Goal: Information Seeking & Learning: Find contact information

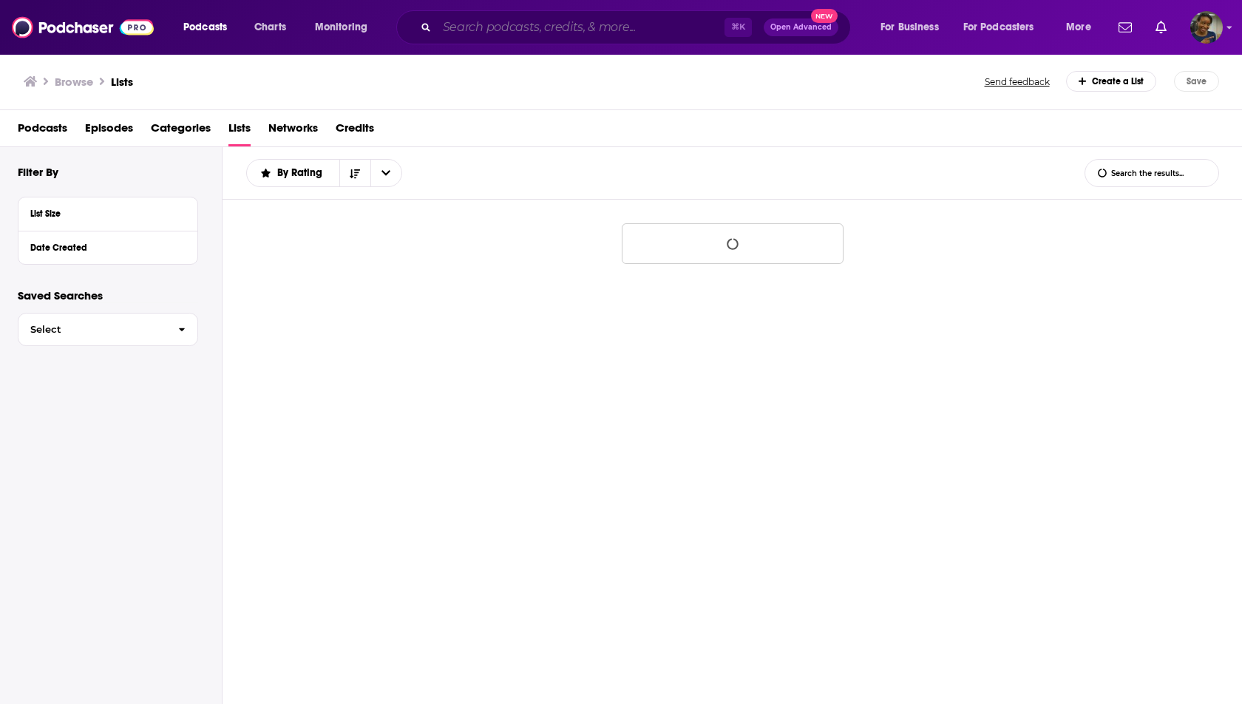
click at [516, 20] on input "Search podcasts, credits, & more..." at bounding box center [581, 28] width 288 height 24
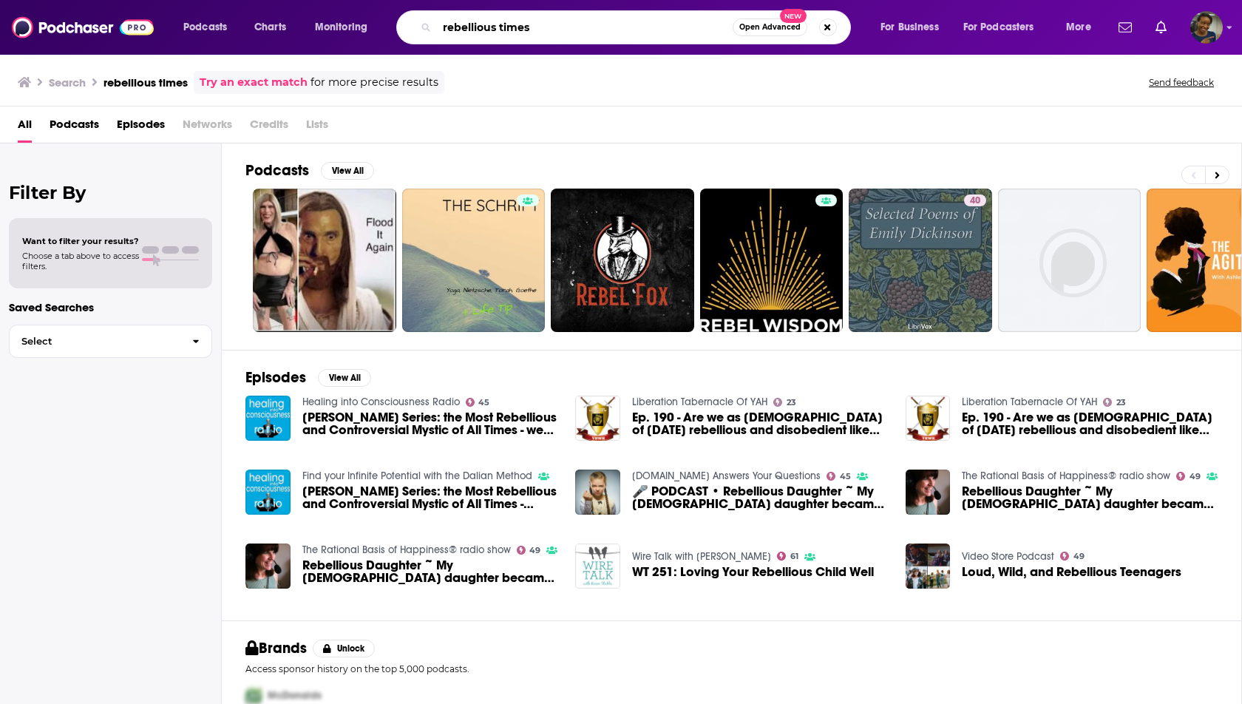
drag, startPoint x: 531, startPoint y: 23, endPoint x: 435, endPoint y: 23, distance: 95.4
click at [435, 23] on div "rebellious times Open Advanced New" at bounding box center [623, 27] width 455 height 34
type input "tech for good"
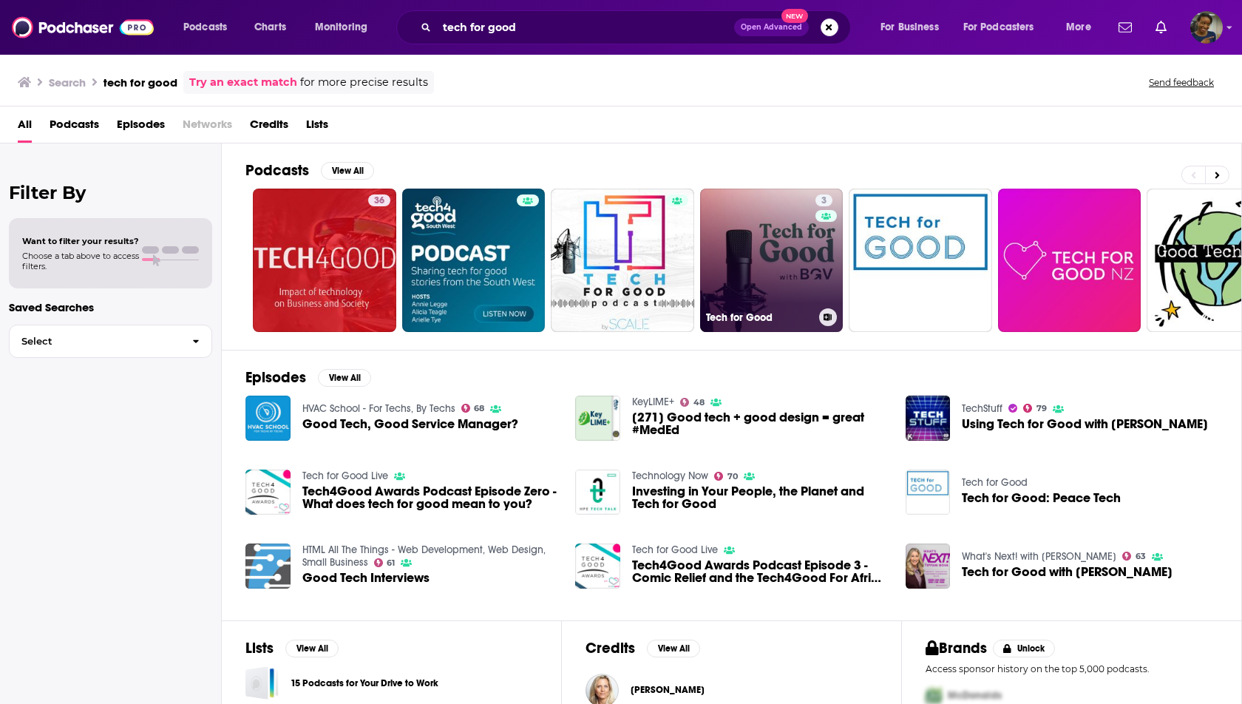
click at [737, 256] on link "3 Tech for Good" at bounding box center [771, 260] width 143 height 143
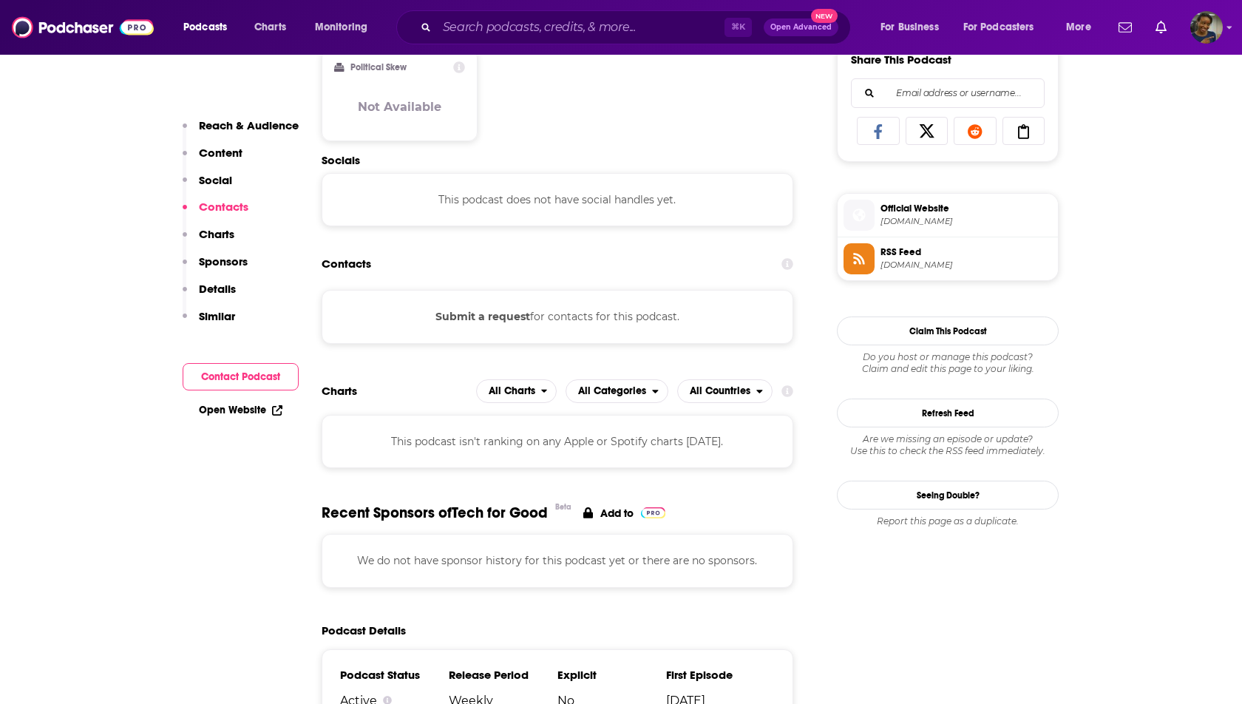
scroll to position [963, 0]
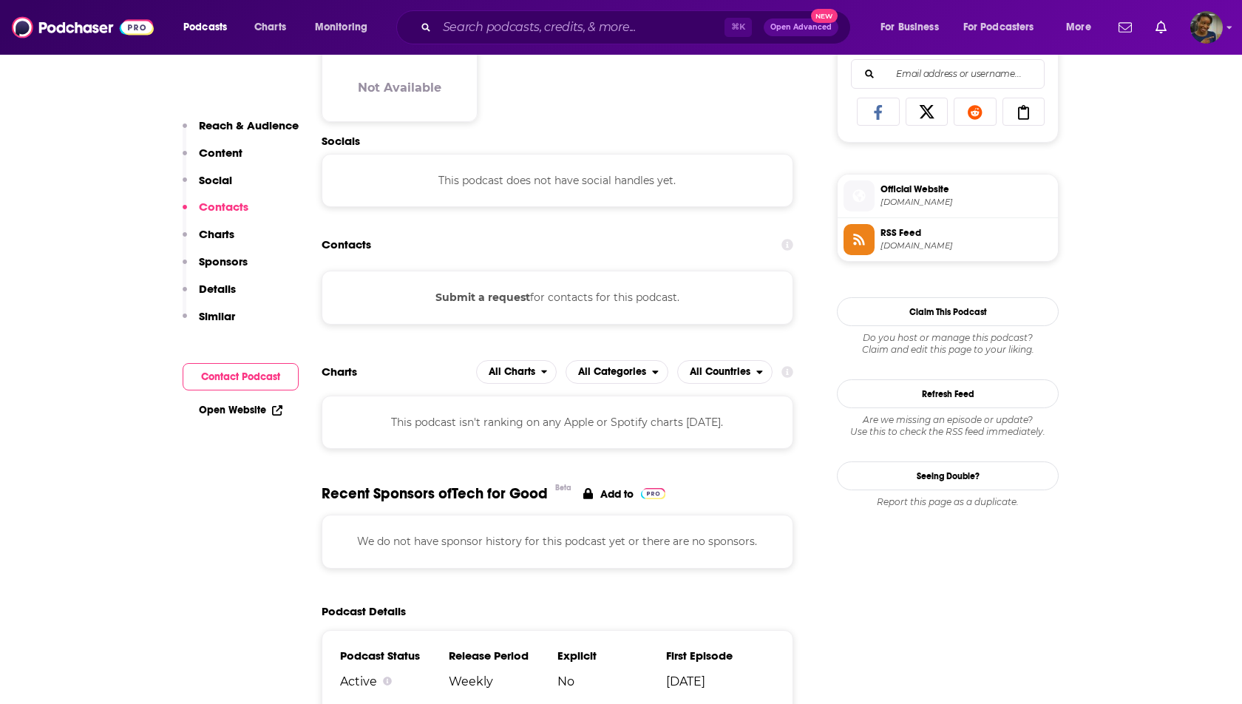
click at [504, 297] on button "Submit a request" at bounding box center [482, 297] width 95 height 16
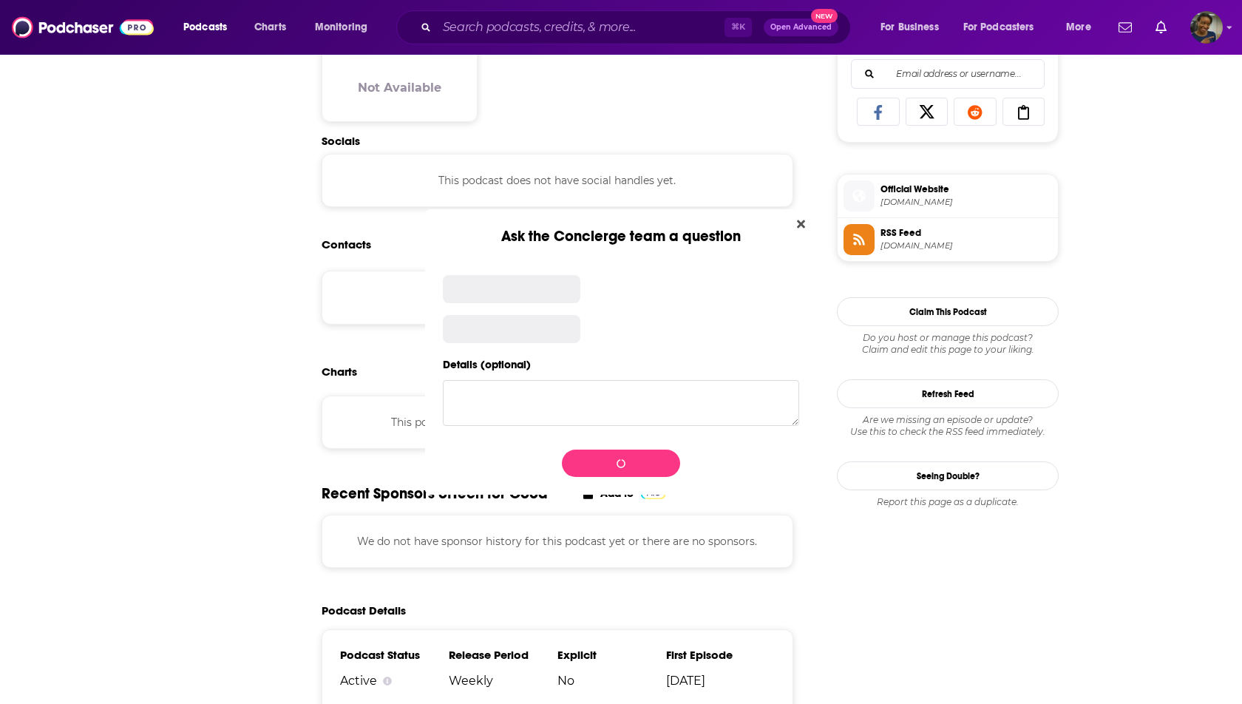
scroll to position [0, 0]
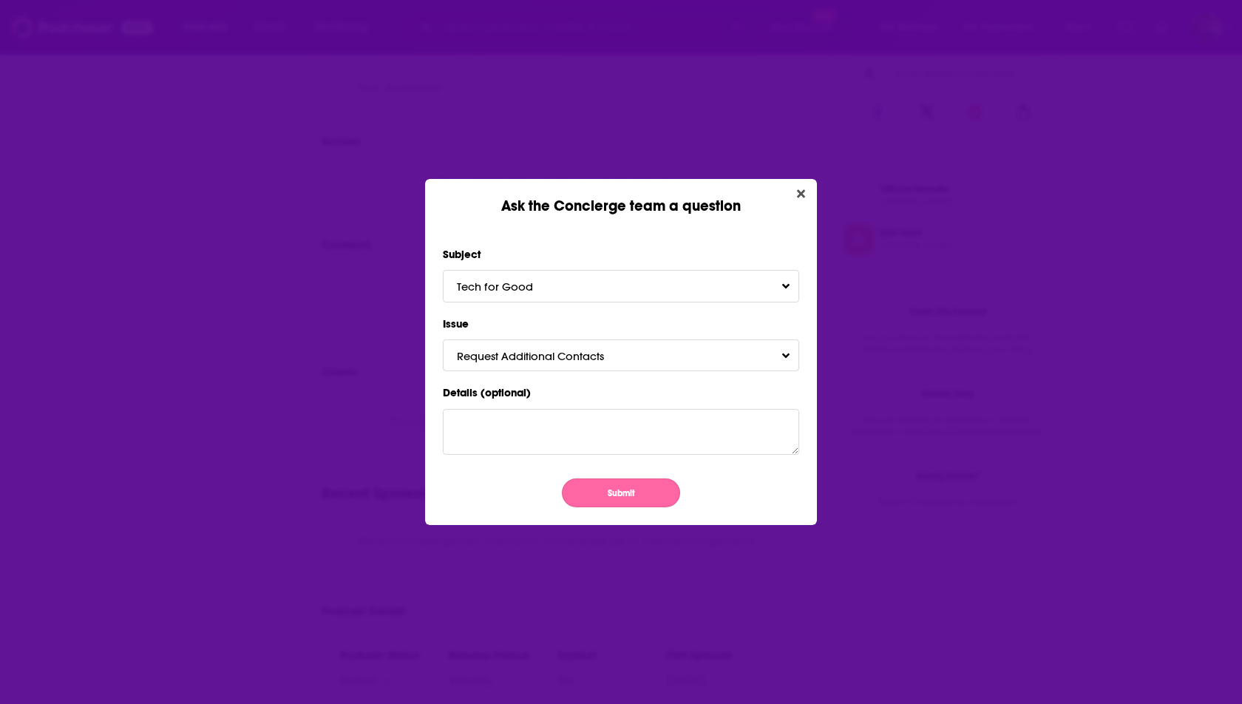
click at [601, 487] on button "Submit" at bounding box center [621, 492] width 118 height 29
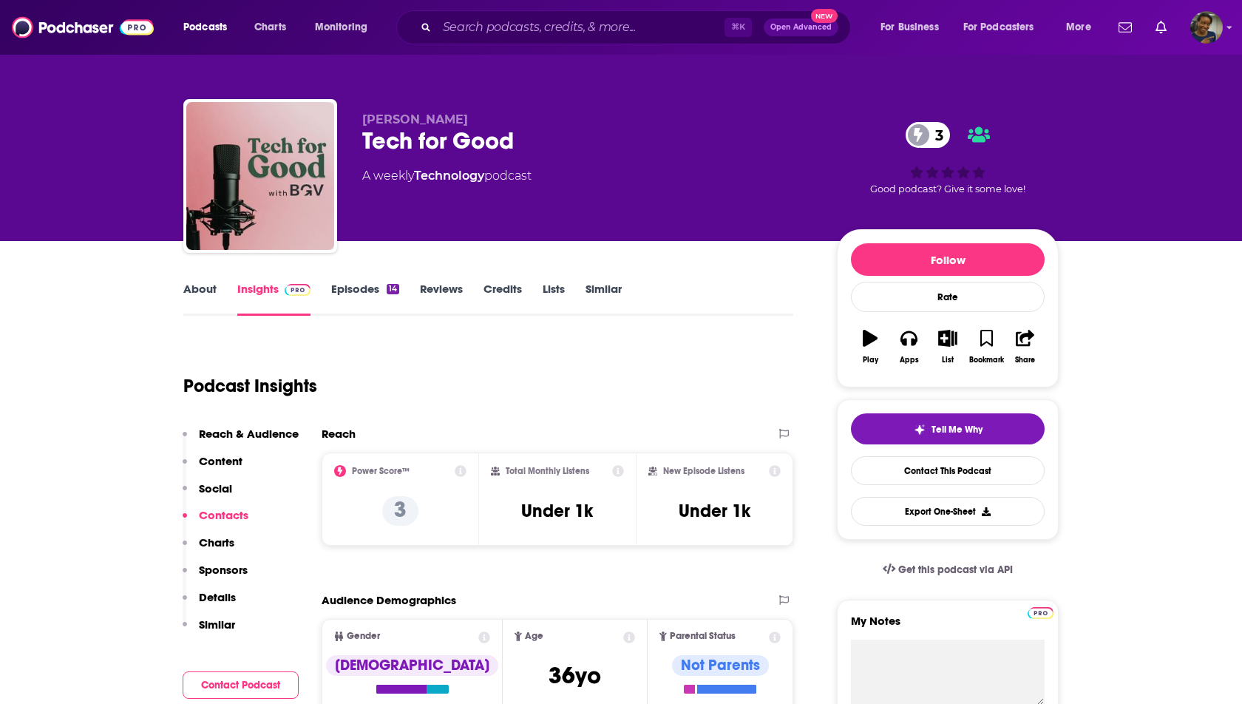
scroll to position [963, 0]
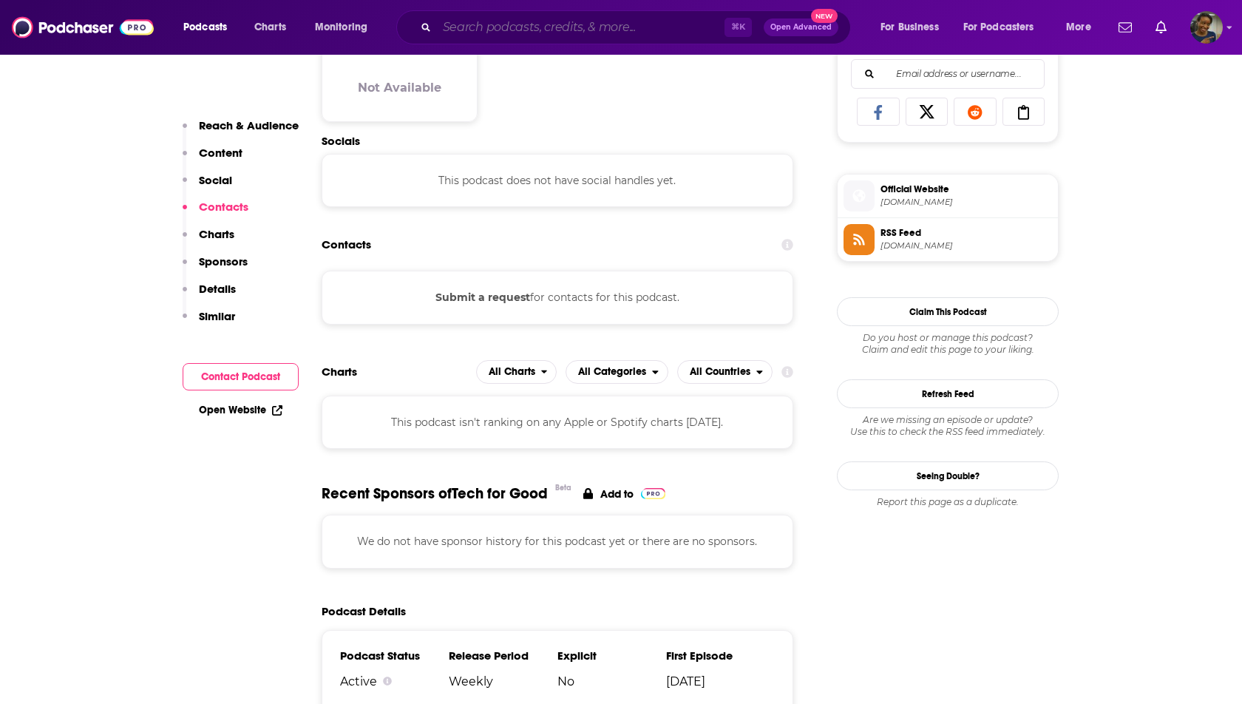
click at [537, 27] on input "Search podcasts, credits, & more..." at bounding box center [581, 28] width 288 height 24
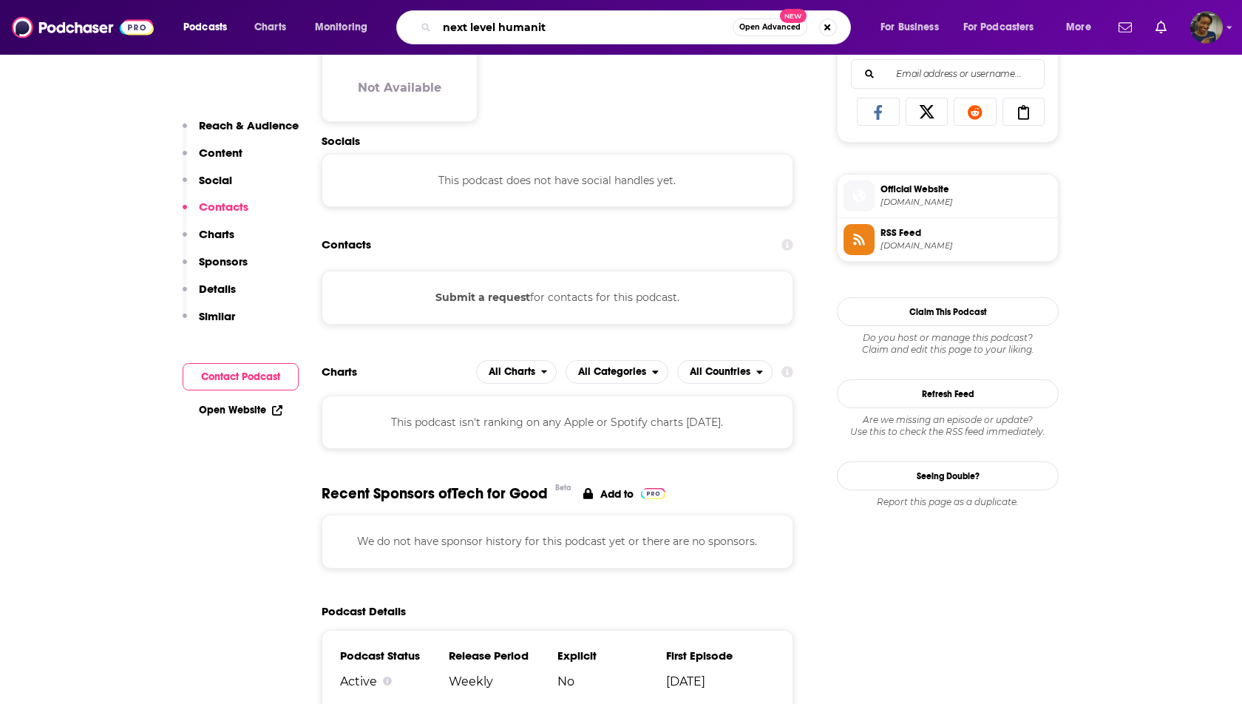
type input "next level humanity"
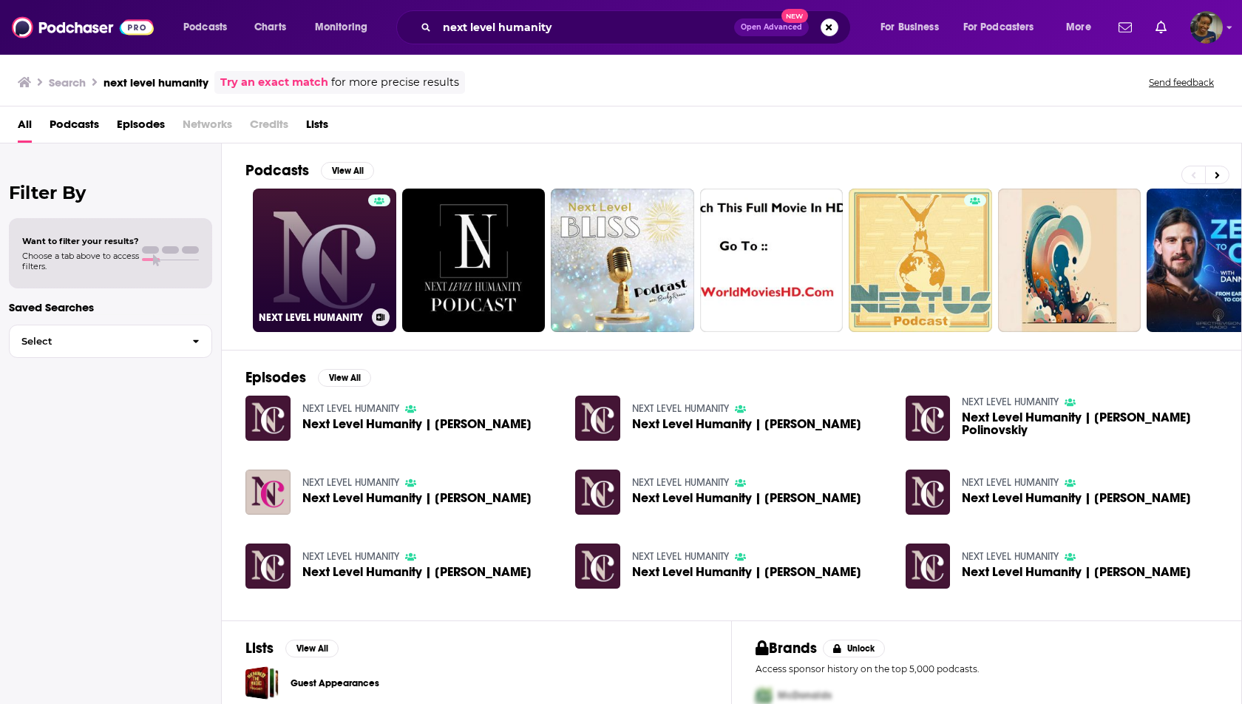
click at [333, 270] on link "NEXT LEVEL HUMANITY" at bounding box center [324, 260] width 143 height 143
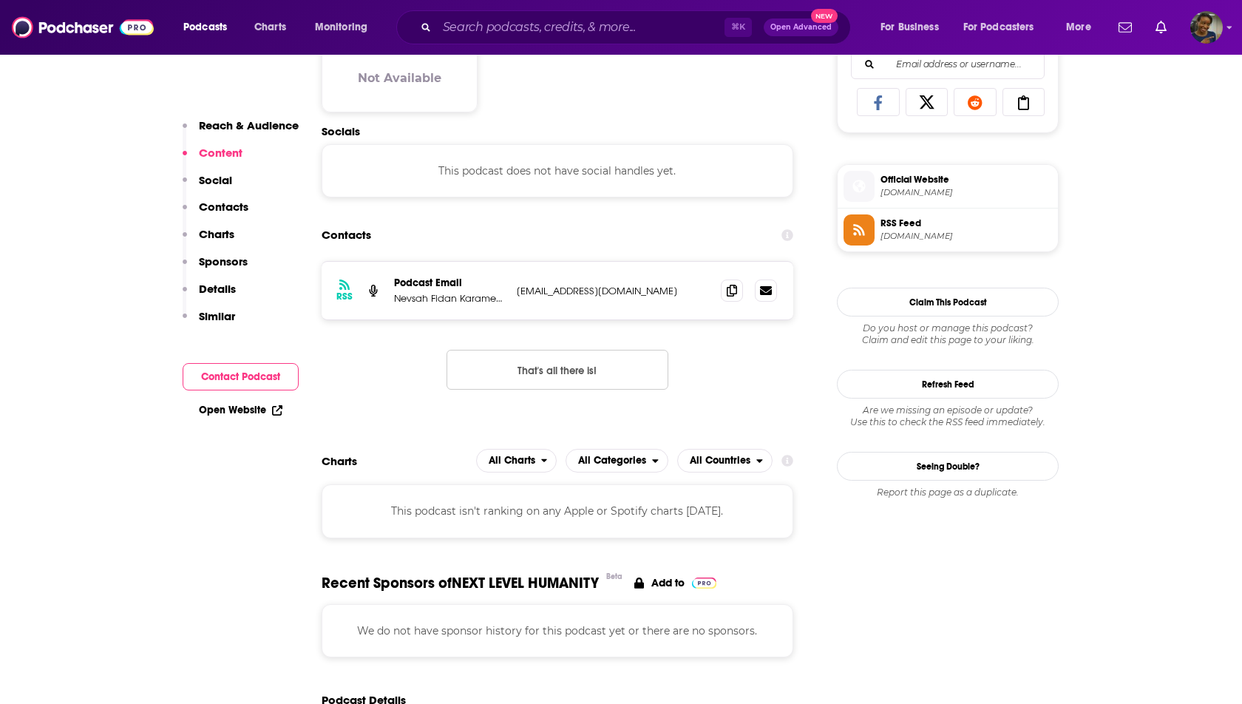
scroll to position [1084, 0]
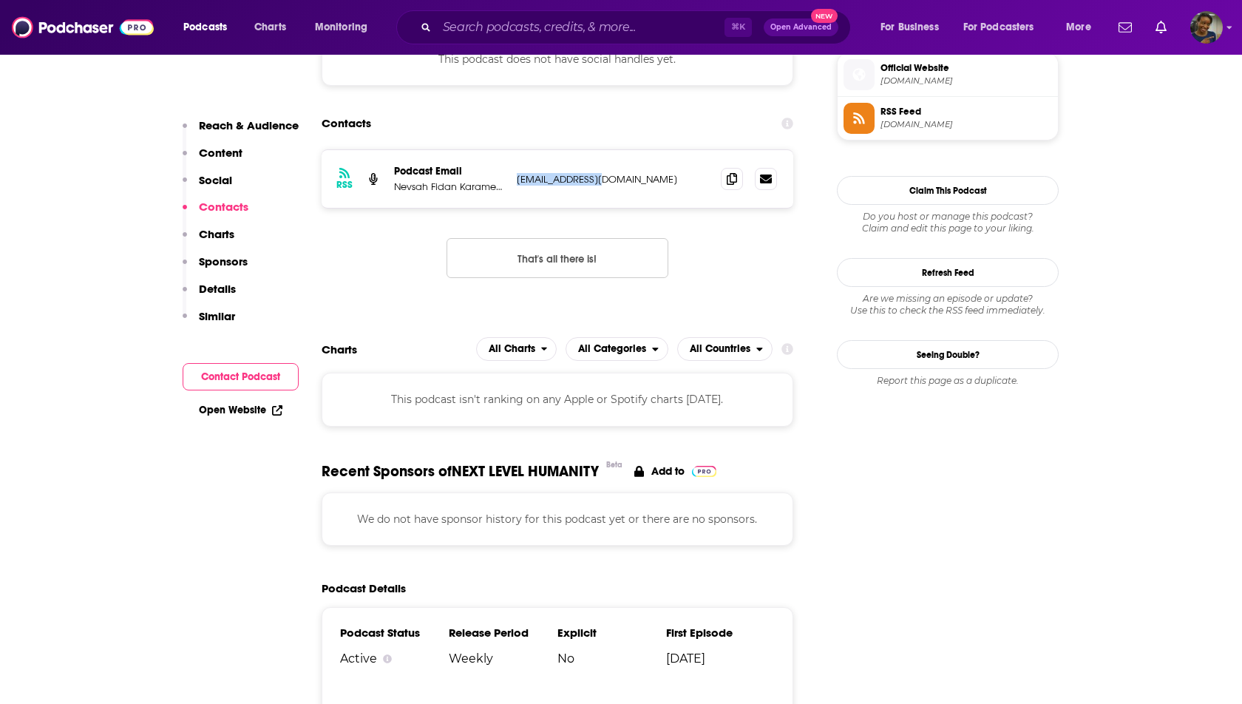
drag, startPoint x: 602, startPoint y: 174, endPoint x: 517, endPoint y: 173, distance: 85.0
click at [517, 173] on p "[EMAIL_ADDRESS][DOMAIN_NAME]" at bounding box center [613, 179] width 192 height 13
copy p "[EMAIL_ADDRESS][DOMAIN_NAME]"
